Goal: Complete application form

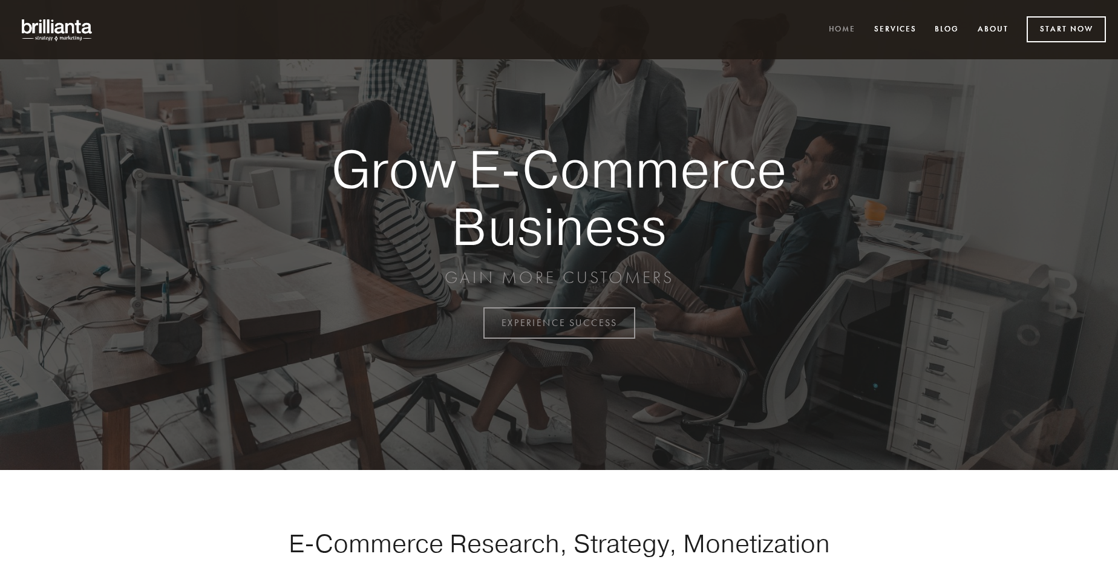
scroll to position [3172, 0]
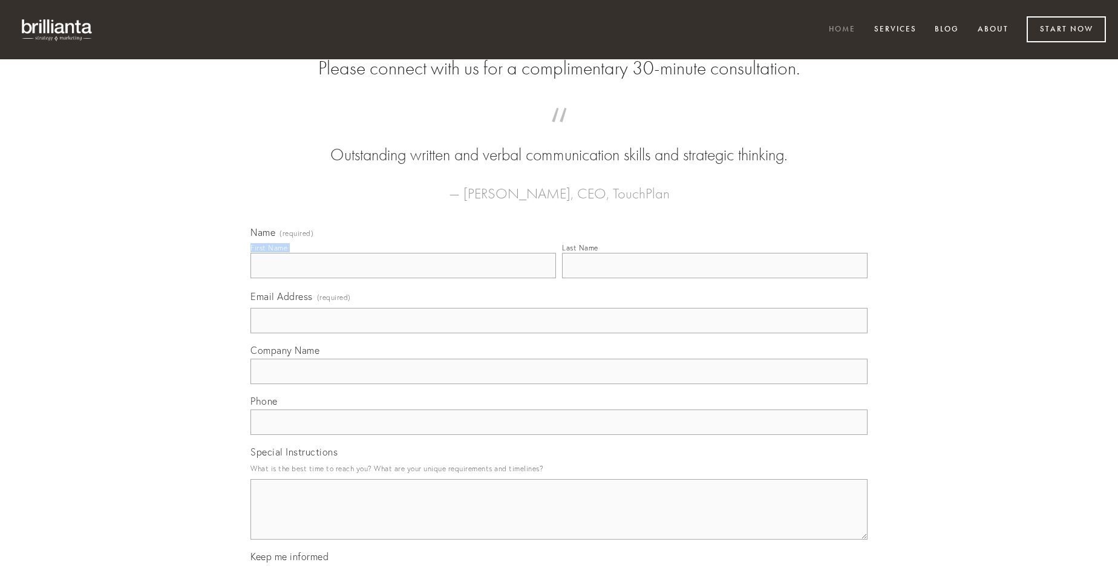
type input "[PERSON_NAME] DDS"
click at [715, 278] on input "Last Name" at bounding box center [715, 265] width 306 height 25
type input "[PERSON_NAME] DDS"
click at [559, 333] on input "Email Address (required)" at bounding box center [559, 320] width 617 height 25
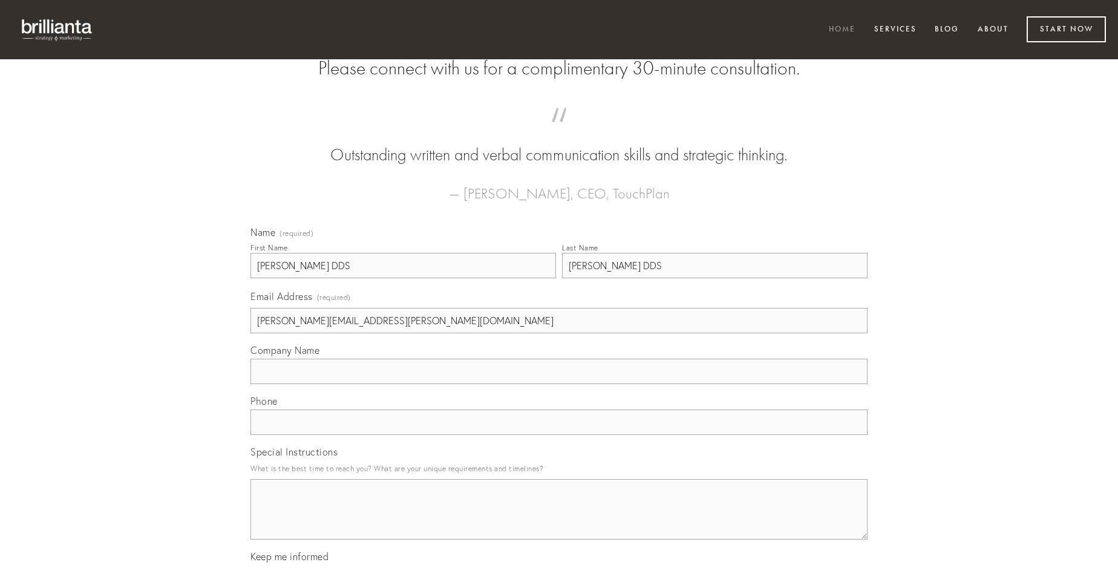
type input "[PERSON_NAME][EMAIL_ADDRESS][PERSON_NAME][DOMAIN_NAME]"
click at [559, 384] on input "Company Name" at bounding box center [559, 371] width 617 height 25
type input "cribro"
click at [559, 435] on input "text" at bounding box center [559, 422] width 617 height 25
click at [559, 520] on textarea "Special Instructions" at bounding box center [559, 509] width 617 height 61
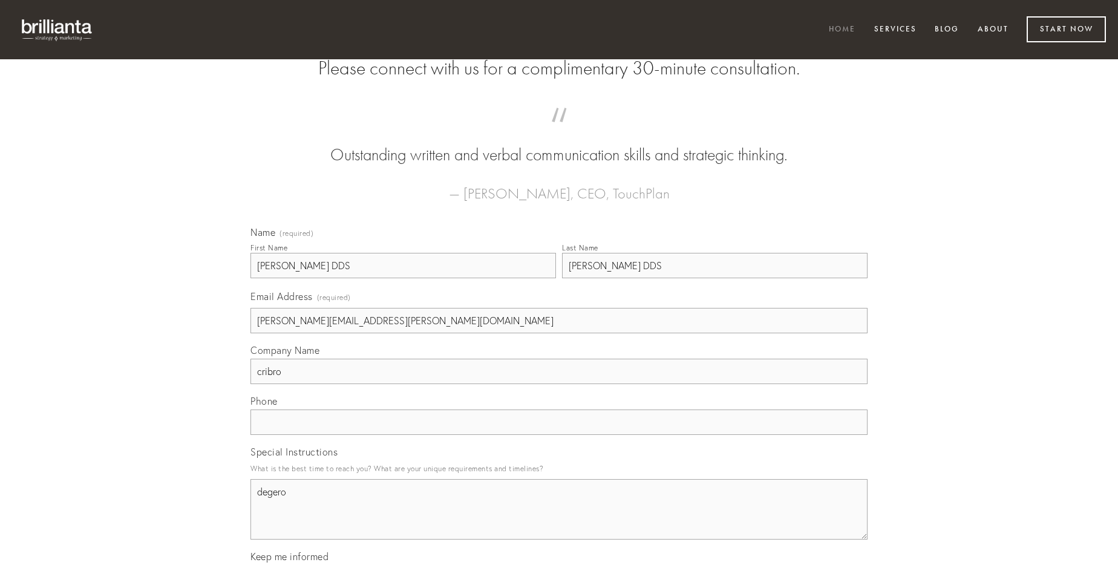
type textarea "degero"
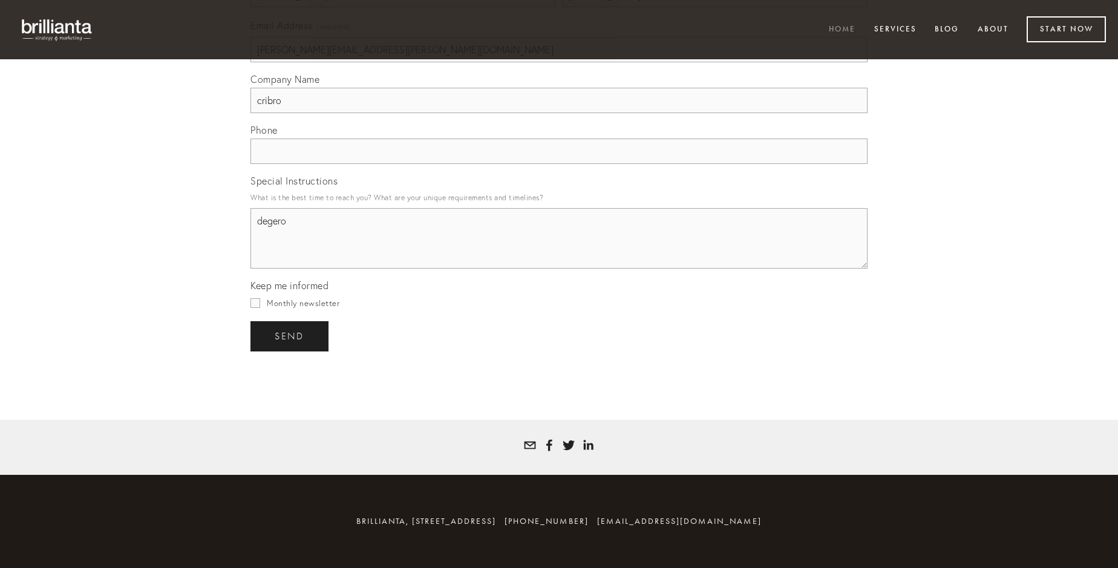
click at [290, 336] on span "send" at bounding box center [290, 336] width 30 height 11
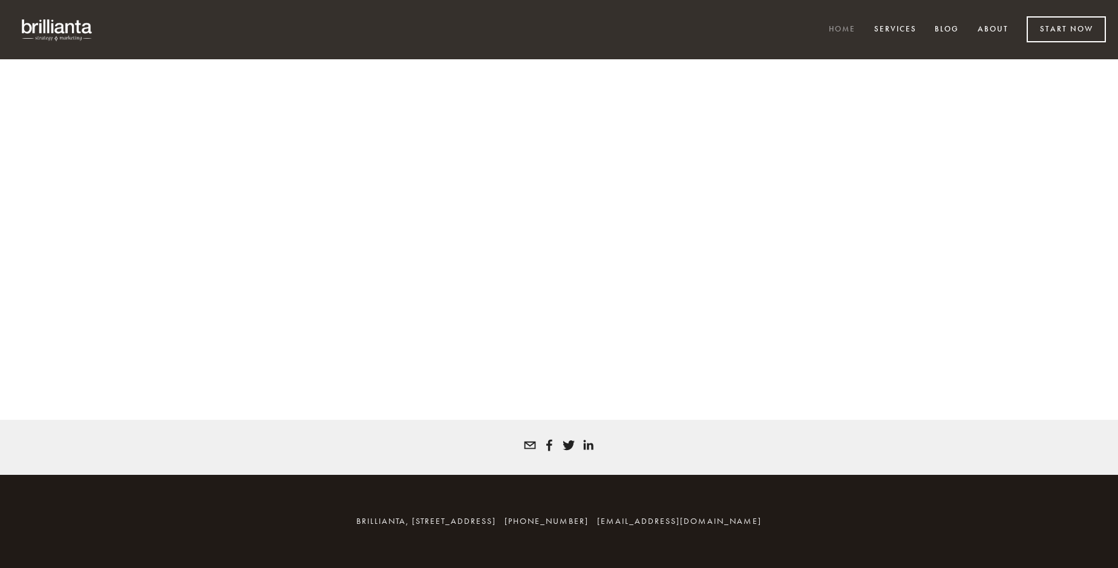
scroll to position [3156, 0]
